Goal: Task Accomplishment & Management: Manage account settings

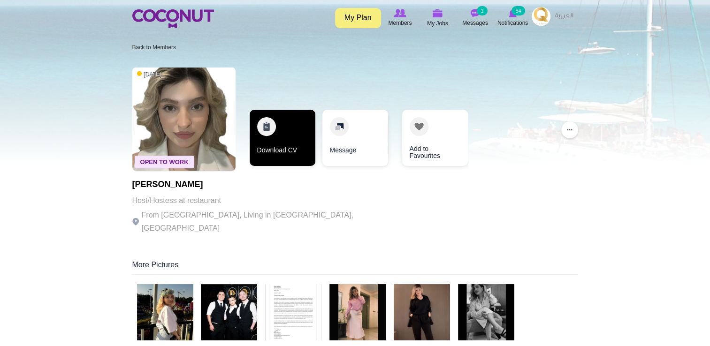
click at [275, 141] on link "Download CV" at bounding box center [283, 138] width 66 height 56
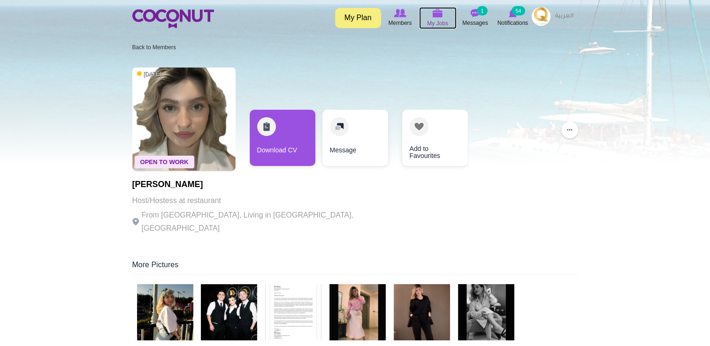
click at [434, 15] on img at bounding box center [438, 13] width 10 height 8
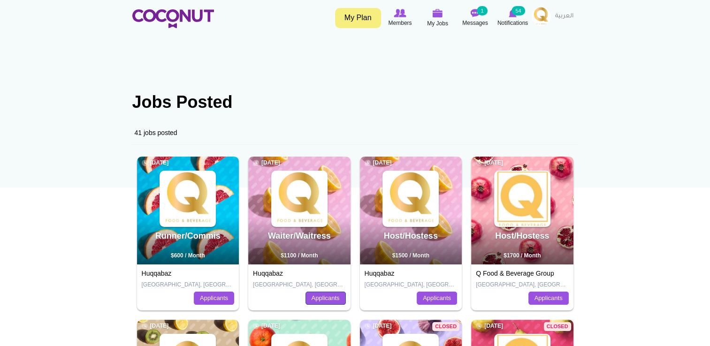
click at [321, 299] on link "Applicants" at bounding box center [326, 298] width 40 height 13
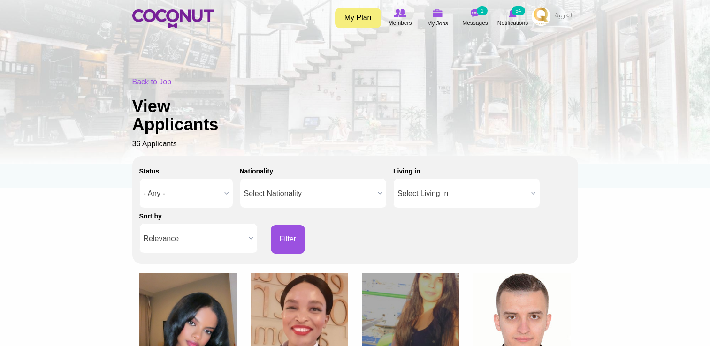
click at [336, 92] on div "Back to Job View Applicants 36 Applicants" at bounding box center [355, 113] width 446 height 73
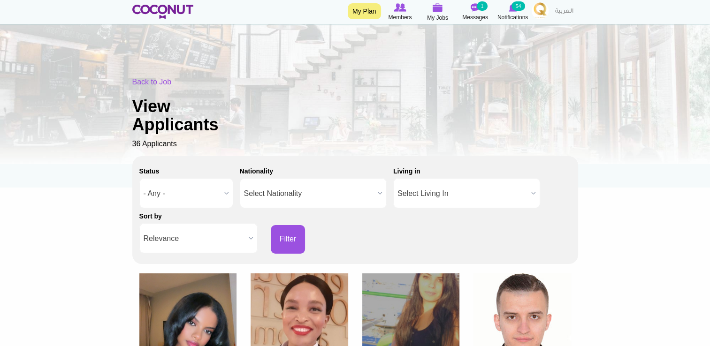
scroll to position [282, 0]
